Goal: Information Seeking & Learning: Learn about a topic

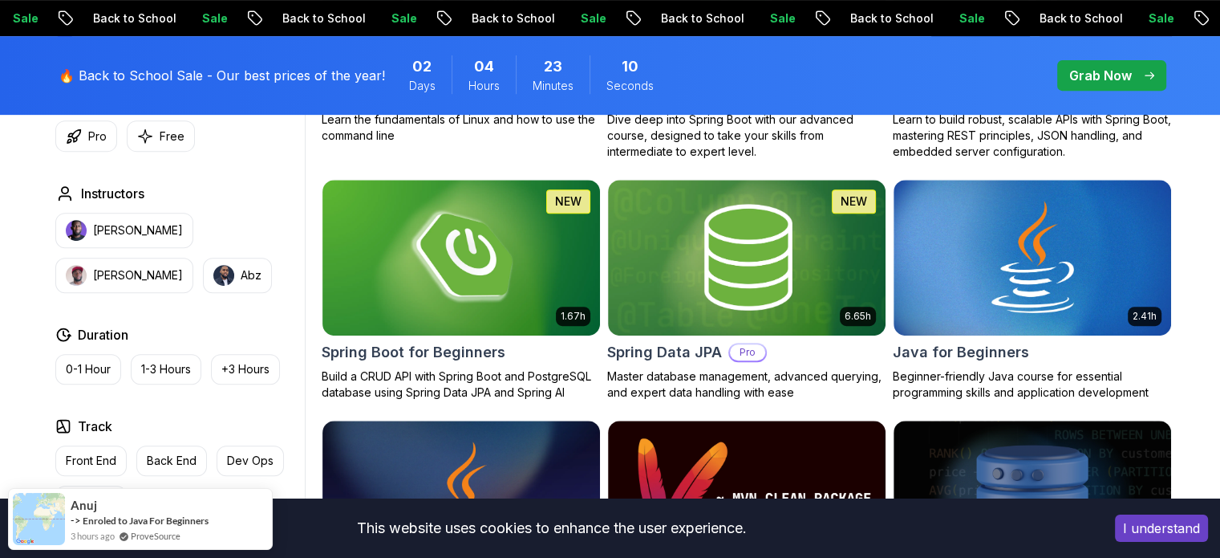
scroll to position [720, 0]
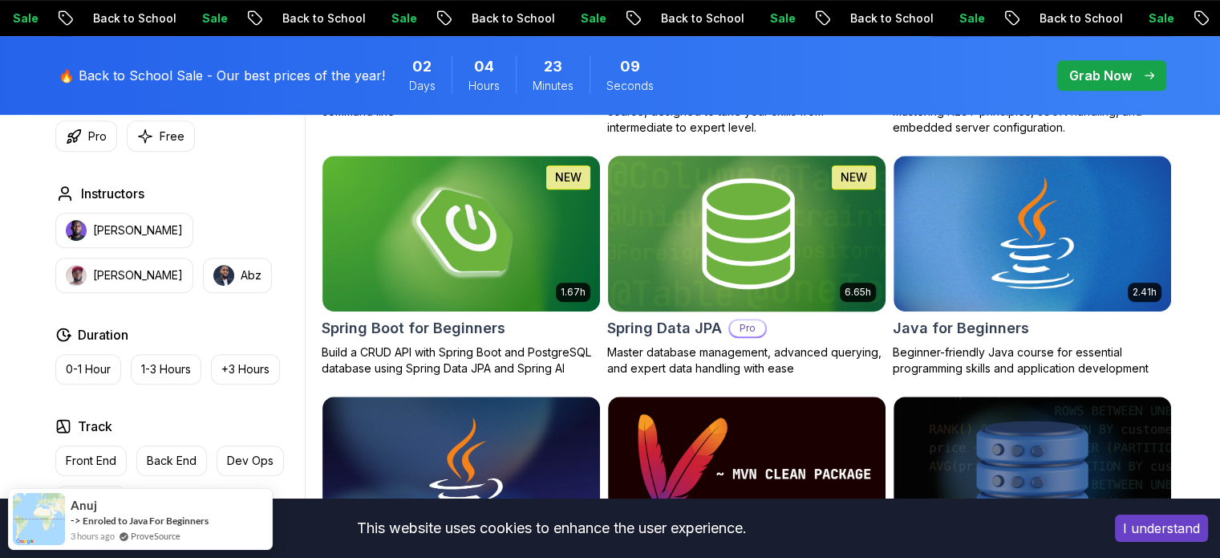
click at [773, 227] on img at bounding box center [746, 233] width 291 height 163
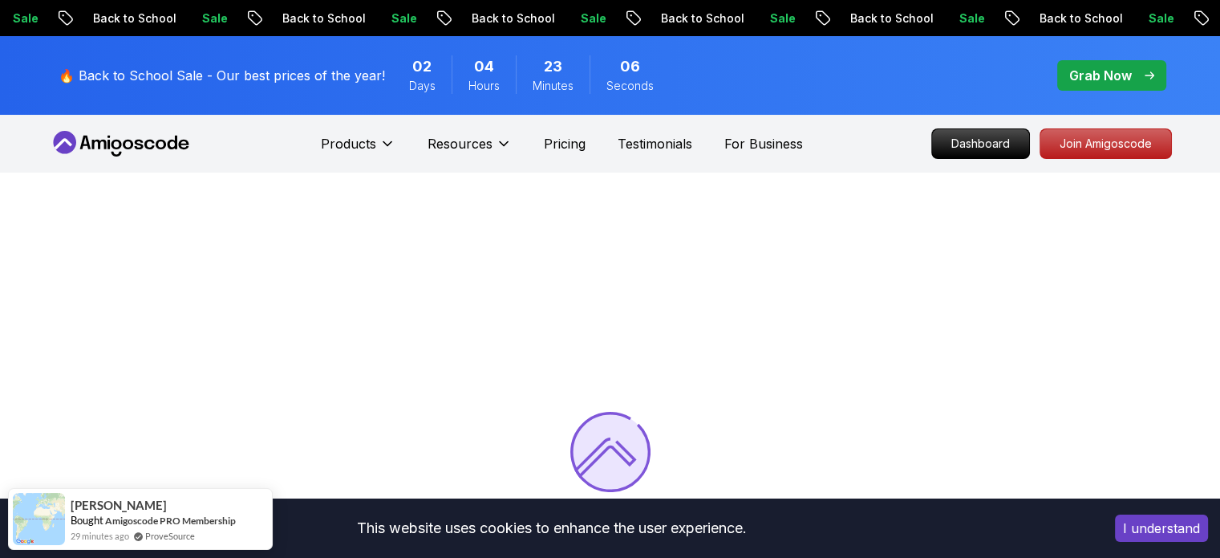
scroll to position [231, 0]
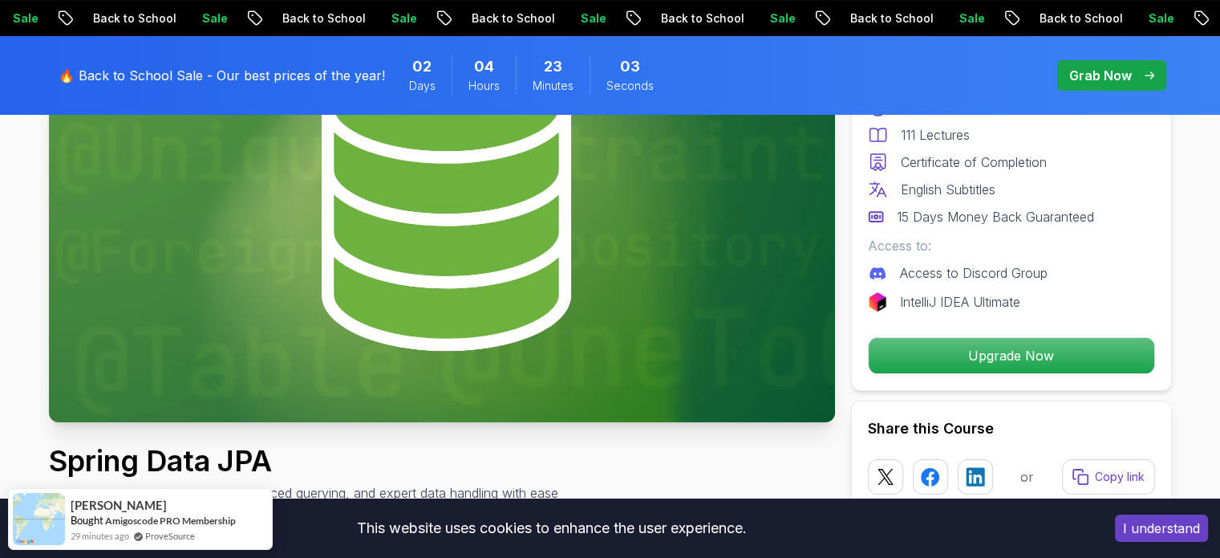
click at [1175, 529] on button "I understand" at bounding box center [1161, 527] width 93 height 27
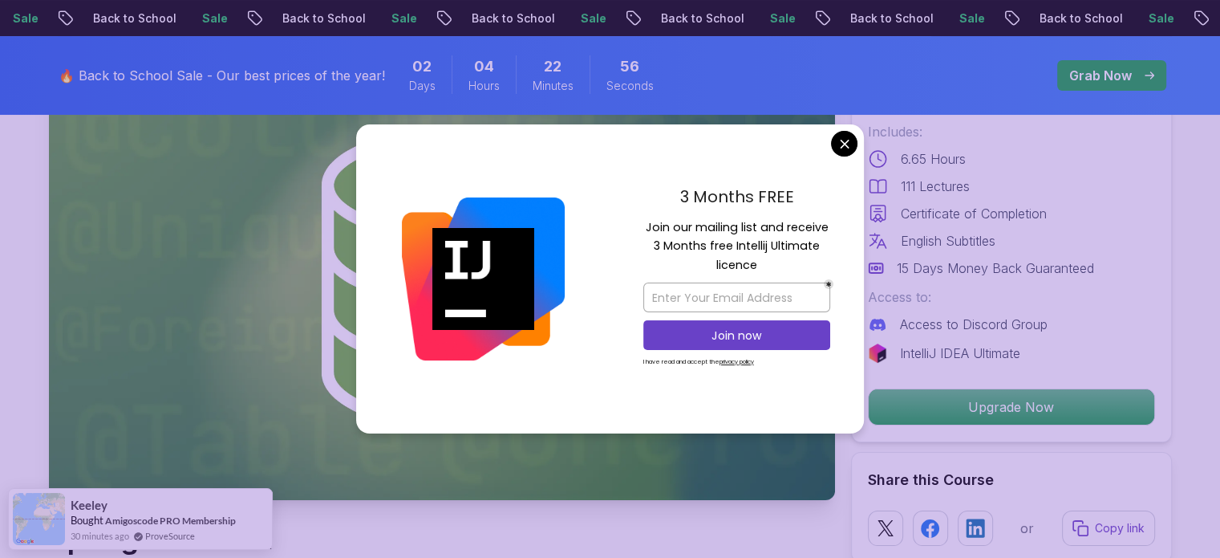
scroll to position [180, 0]
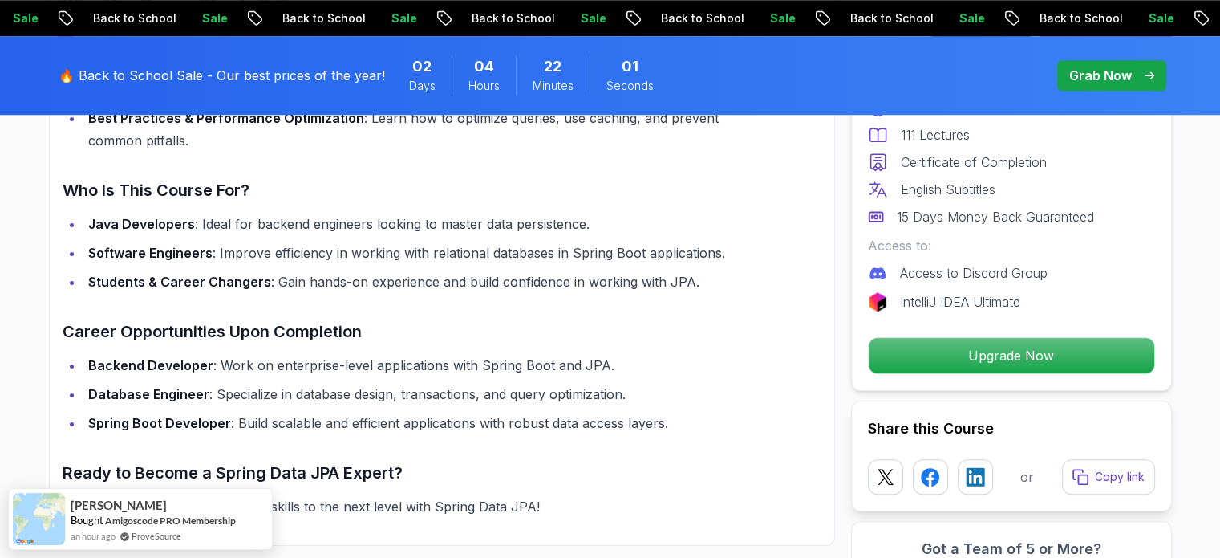
scroll to position [1505, 0]
